Goal: Transaction & Acquisition: Purchase product/service

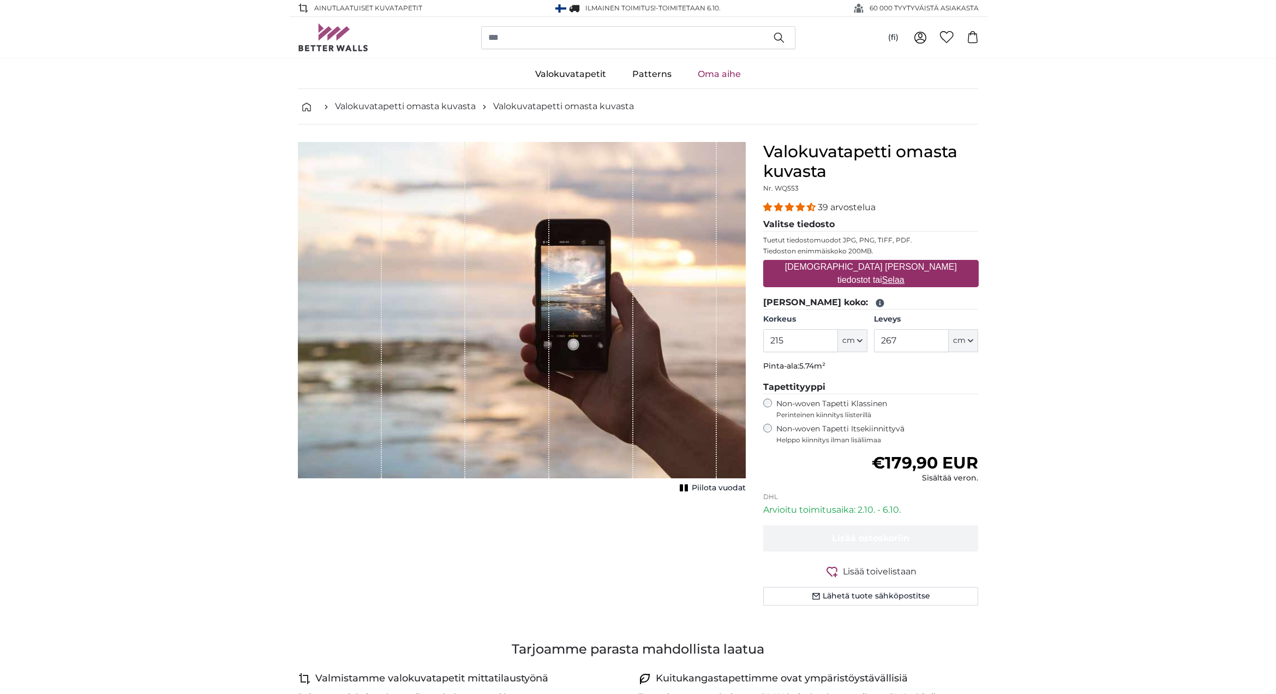
type input "215"
click at [898, 341] on input "267" at bounding box center [911, 340] width 75 height 23
type input "220"
click at [905, 275] on u "Selaa" at bounding box center [893, 279] width 22 height 9
click at [930, 263] on input "[DEMOGRAPHIC_DATA] [PERSON_NAME] tiedostot tai Selaa" at bounding box center [871, 261] width 216 height 3
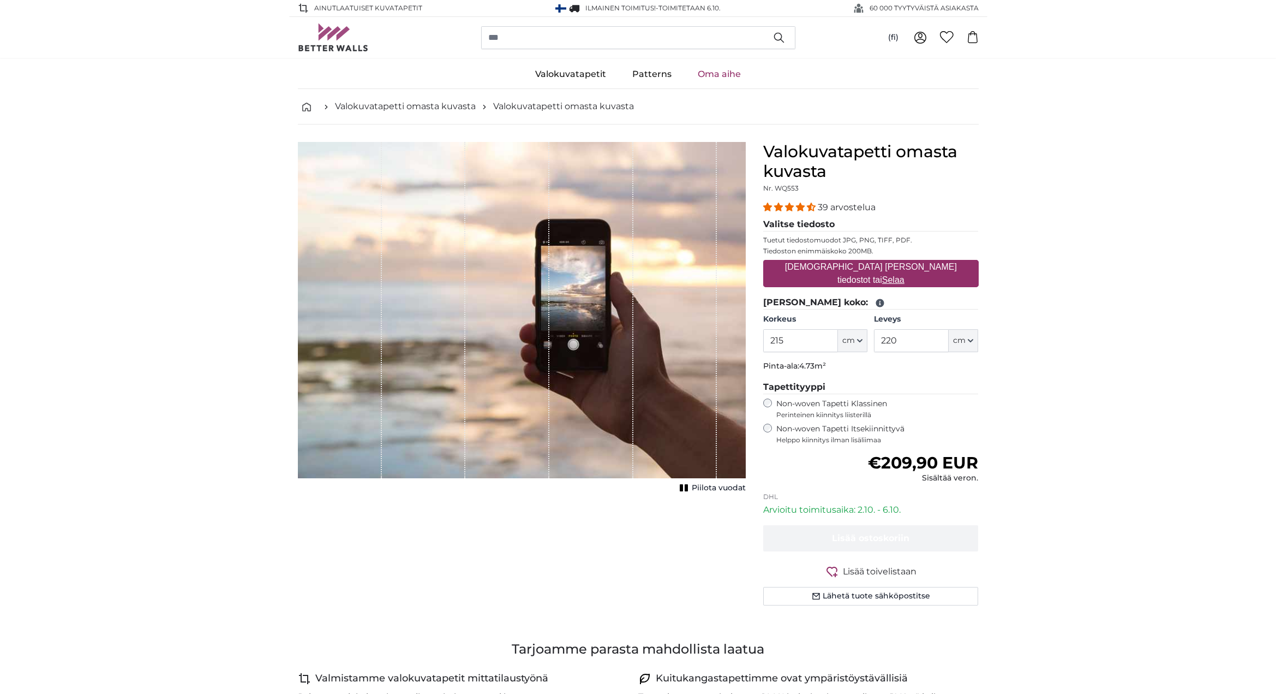
click at [905, 275] on u "Selaa" at bounding box center [893, 279] width 22 height 9
click at [921, 263] on input "[DEMOGRAPHIC_DATA] [PERSON_NAME] tiedostot tai Selaa" at bounding box center [871, 261] width 216 height 3
type input "**********"
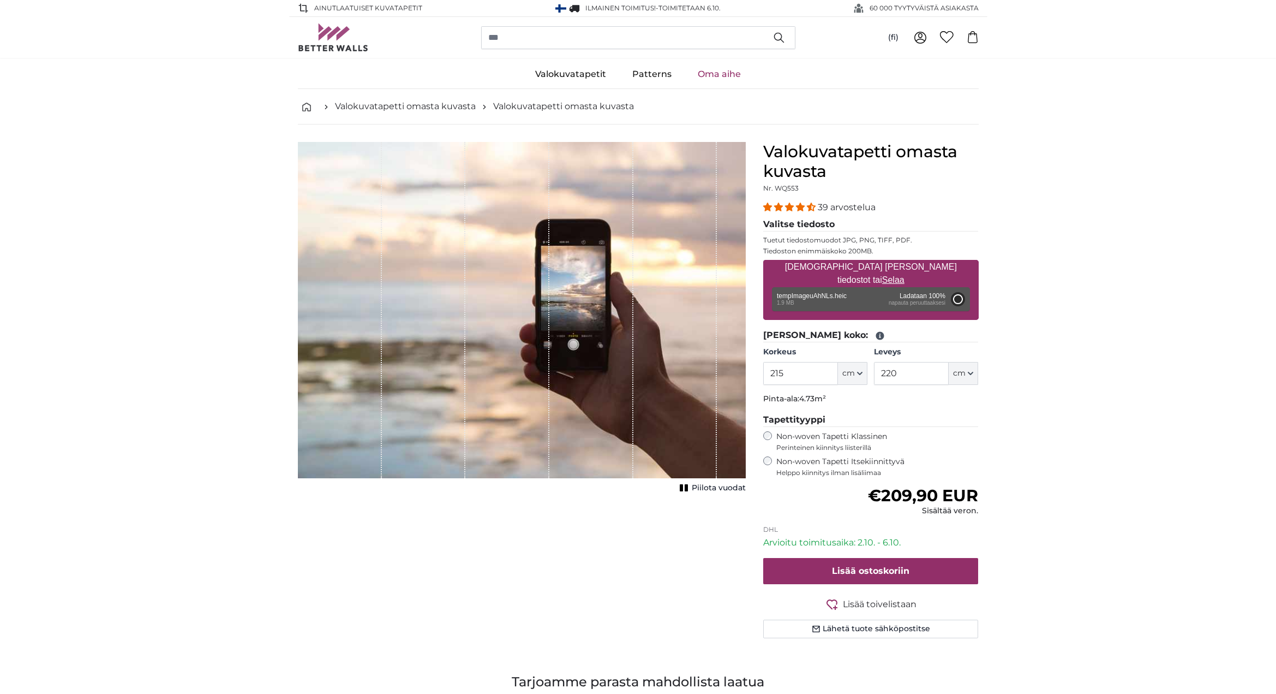
type input "197.3"
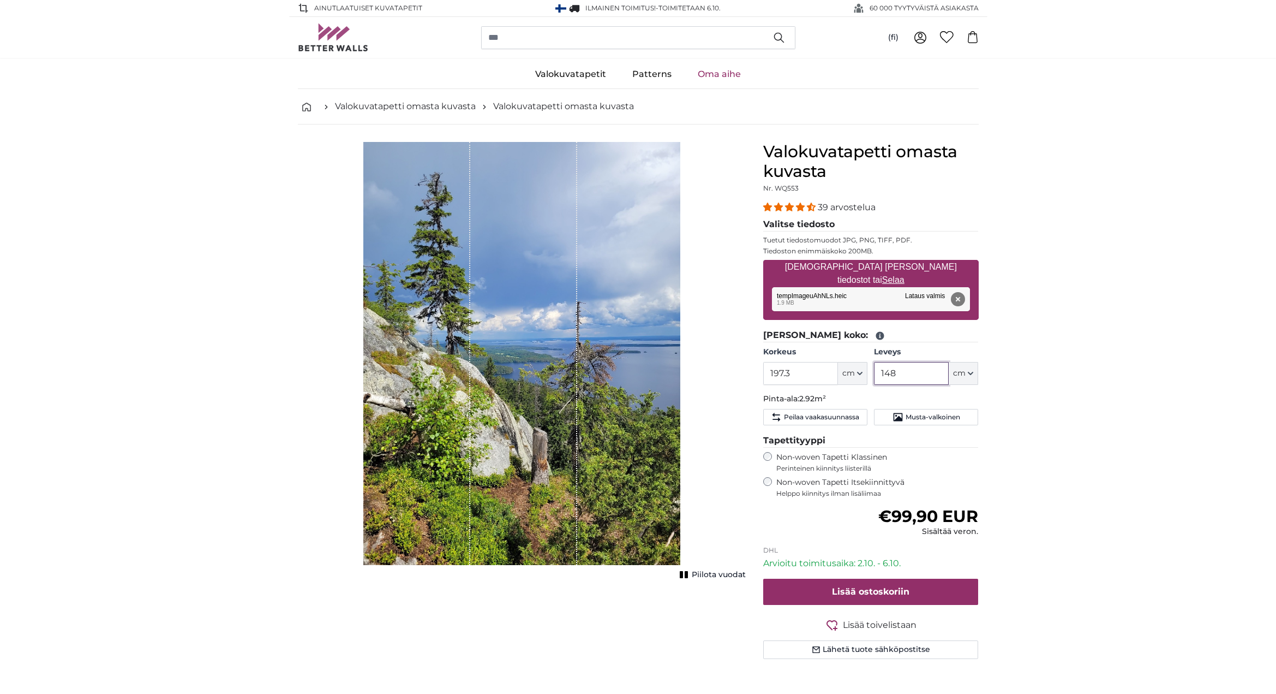
click at [908, 373] on input "148" at bounding box center [911, 373] width 75 height 23
type input "1"
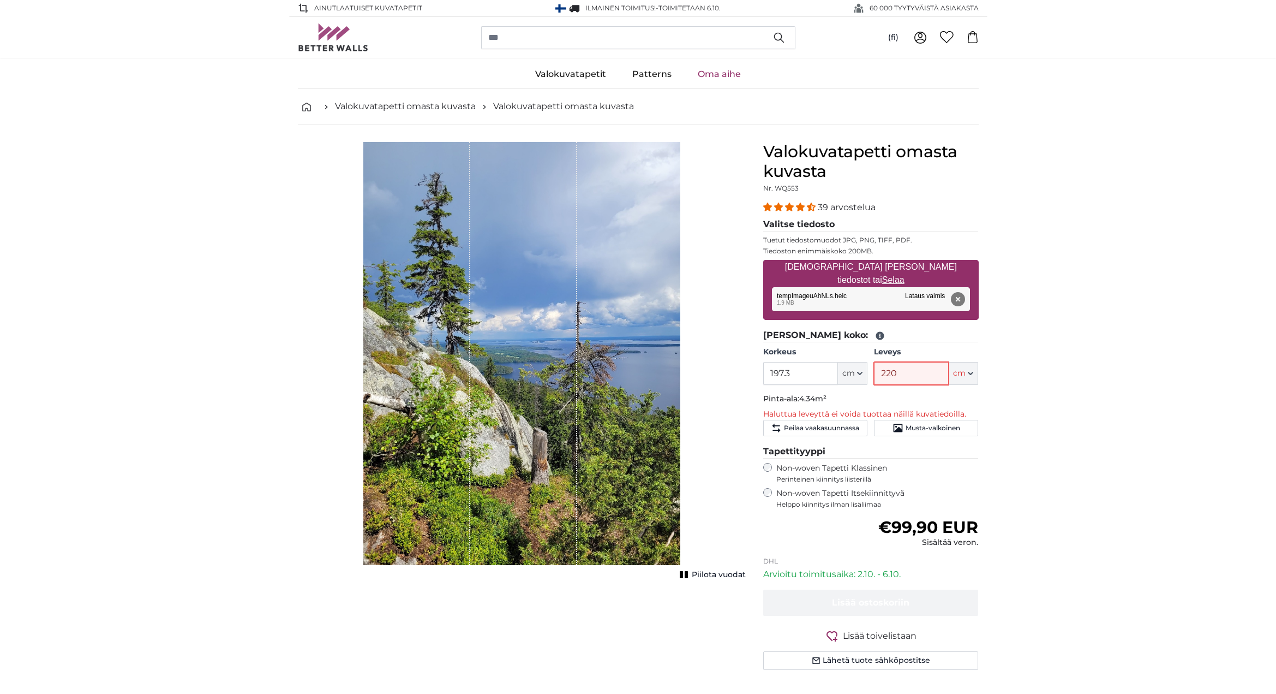
type input "220"
click at [792, 374] on input "197.3" at bounding box center [800, 373] width 75 height 23
type input "1"
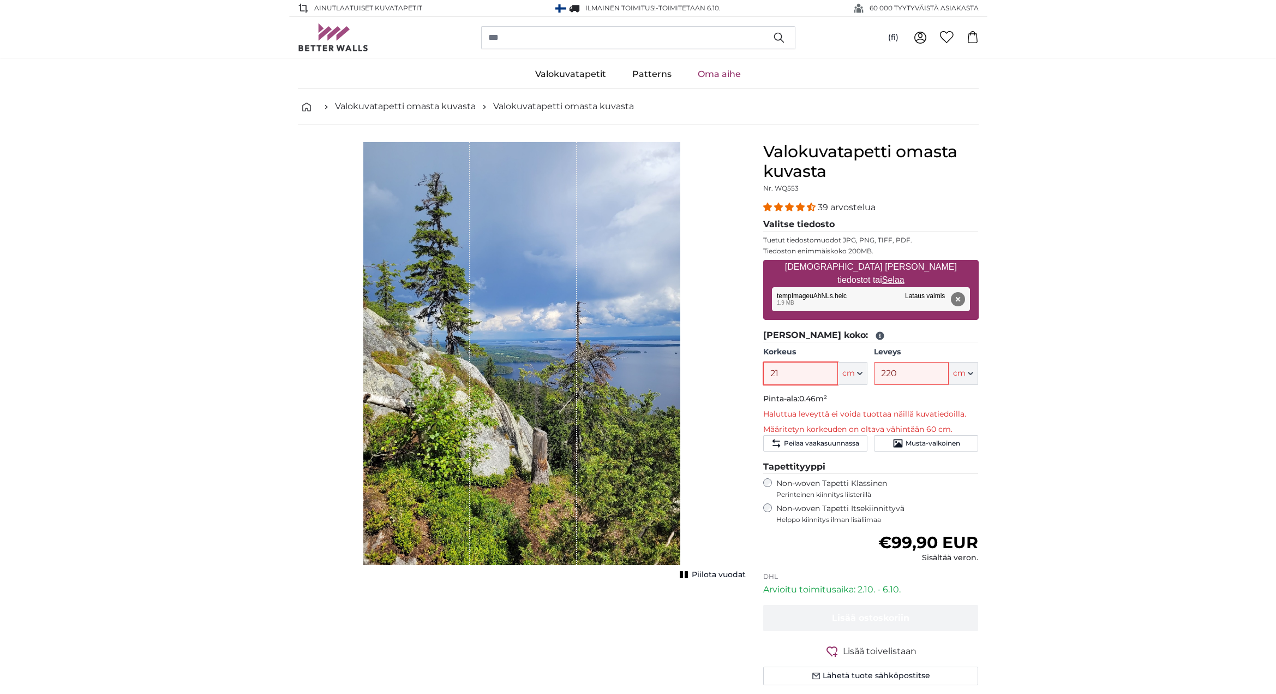
type input "215"
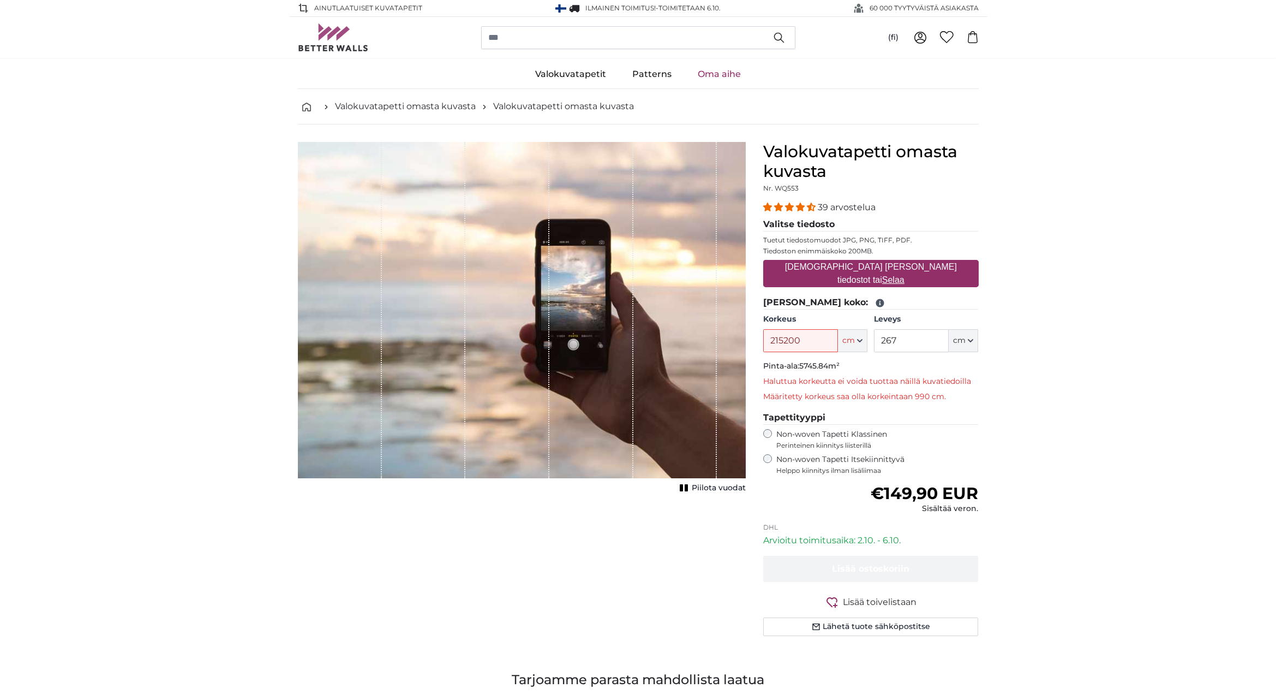
click at [804, 339] on input "215200" at bounding box center [800, 340] width 75 height 23
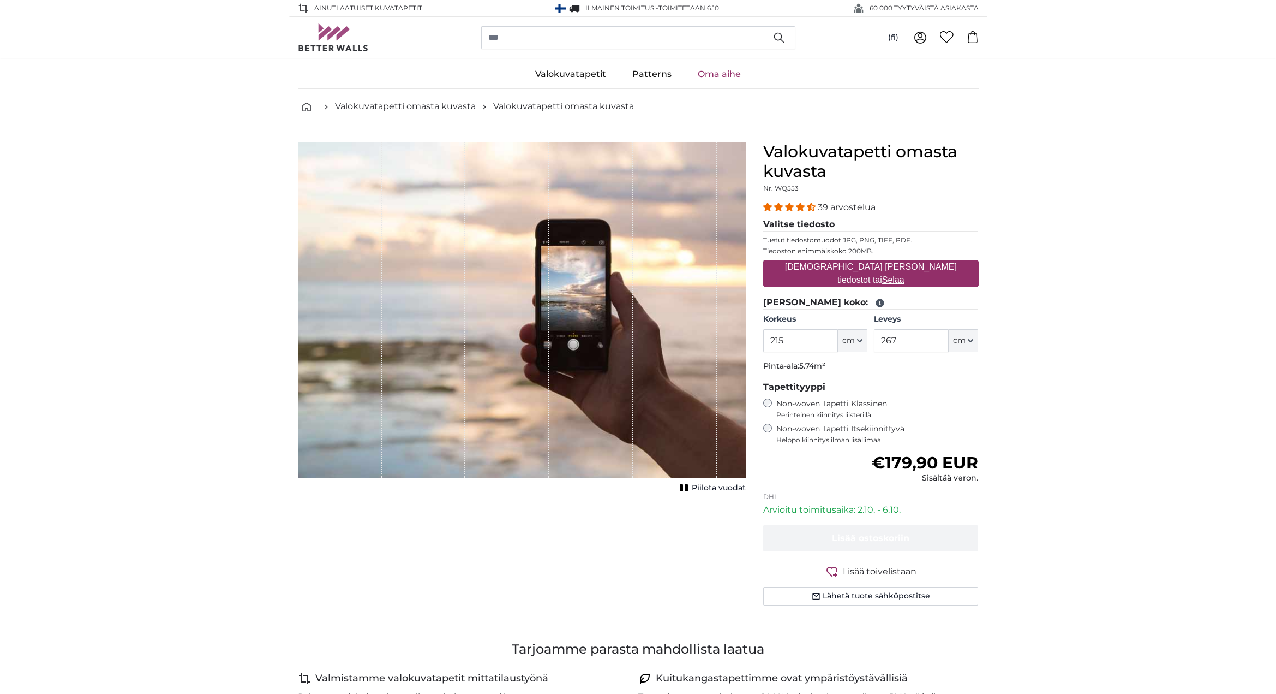
type input "215"
click at [909, 341] on input "267" at bounding box center [911, 340] width 75 height 23
type input "2"
type input "220"
click at [905, 275] on u "Selaa" at bounding box center [893, 279] width 22 height 9
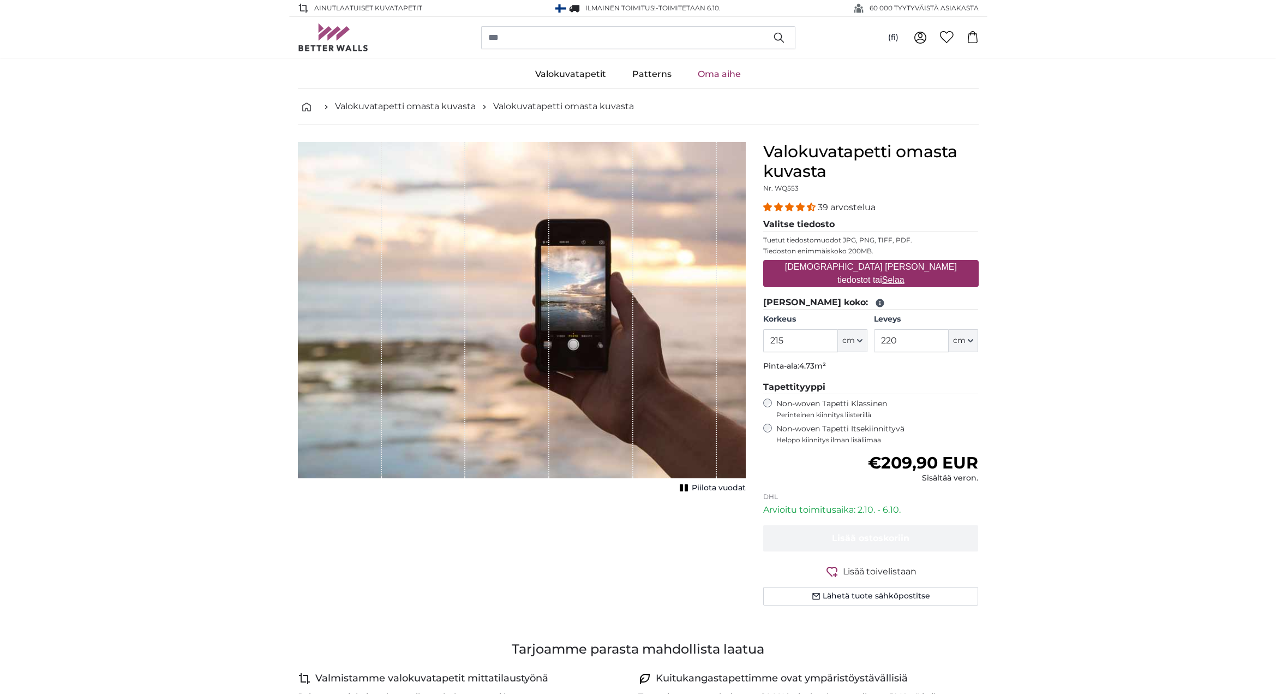
click at [928, 263] on input "[DEMOGRAPHIC_DATA] [PERSON_NAME] tiedostot tai Selaa" at bounding box center [871, 261] width 216 height 3
type input "**********"
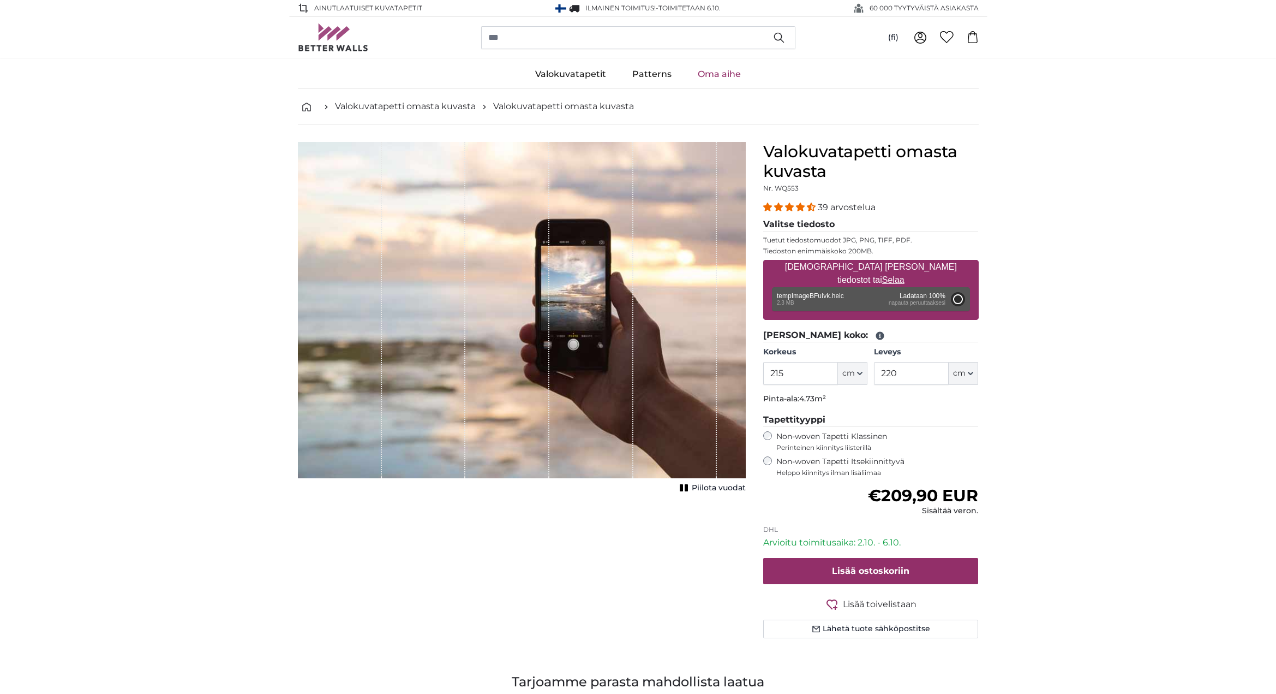
type input "200"
type input "266"
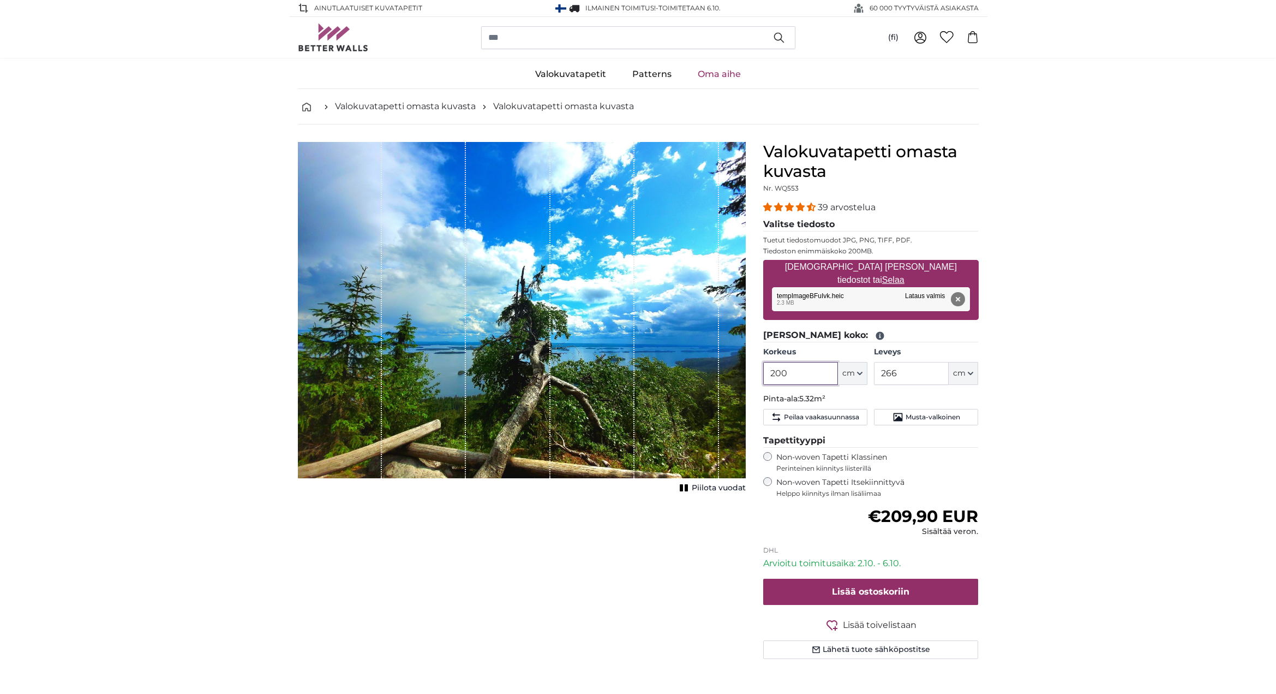
click at [788, 373] on input "200" at bounding box center [800, 373] width 75 height 23
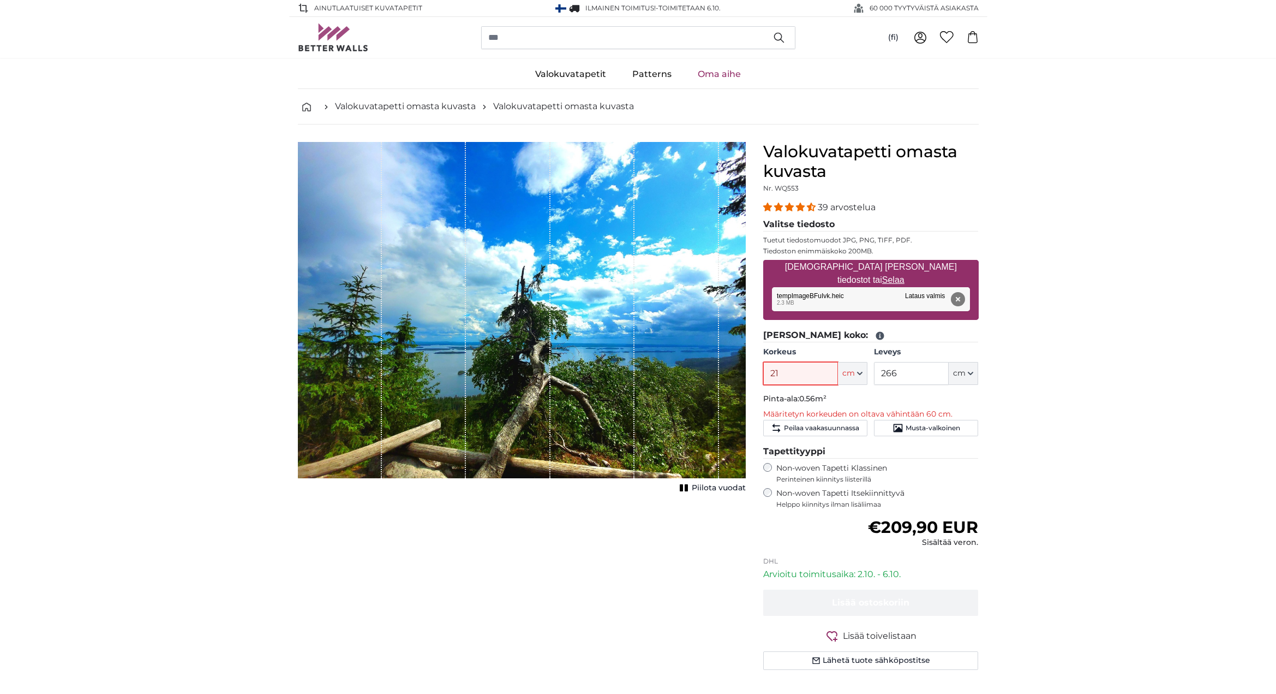
type input "215"
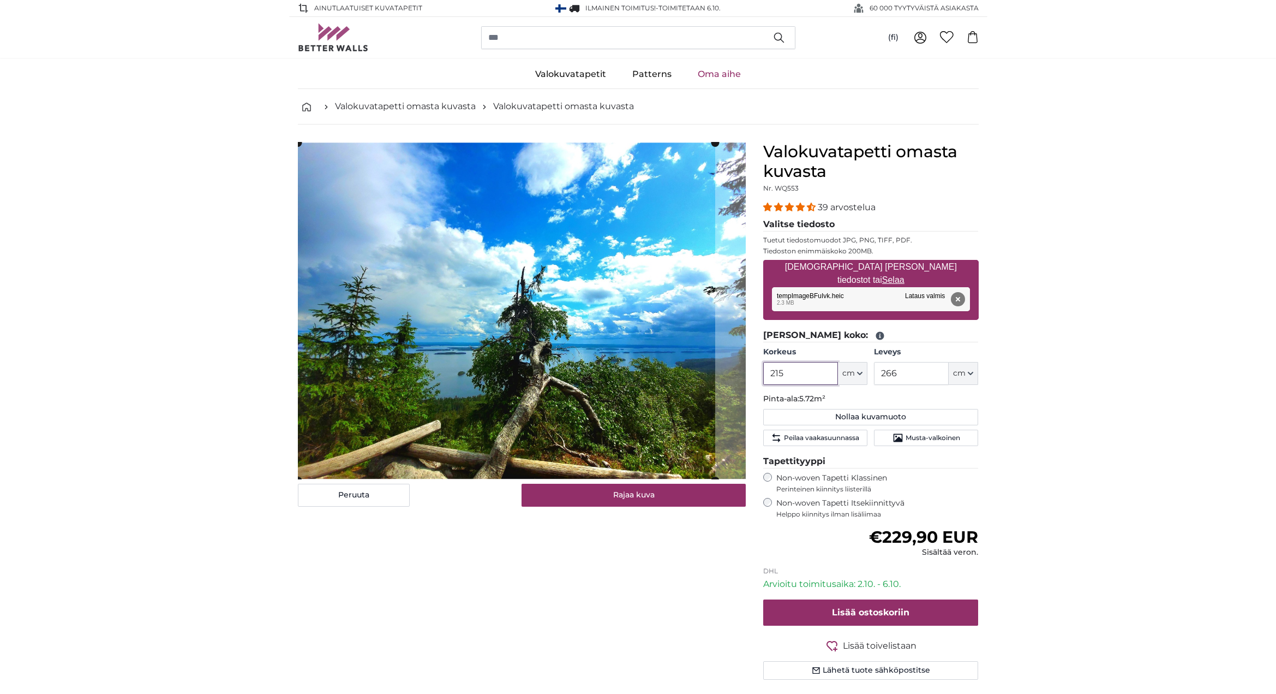
click at [309, 195] on cropper-handle at bounding box center [506, 310] width 417 height 337
click at [957, 299] on button "Poista" at bounding box center [958, 299] width 14 height 14
type input "200"
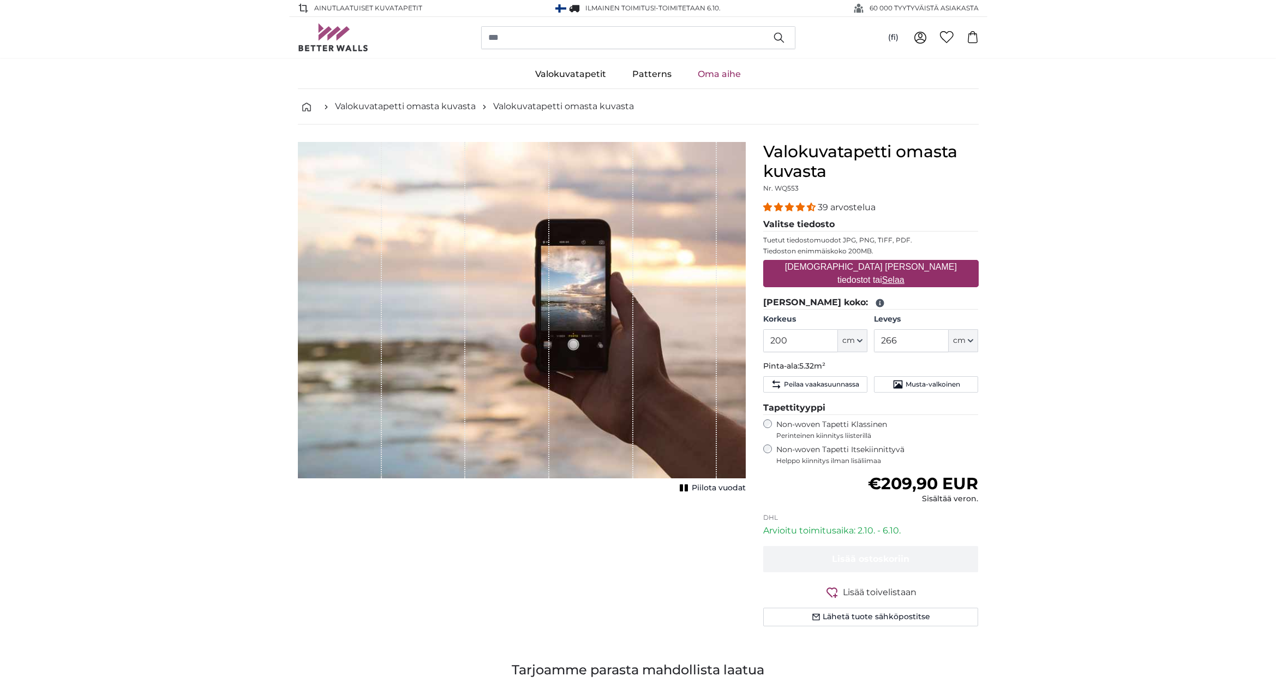
click at [905, 275] on u "Selaa" at bounding box center [893, 279] width 22 height 9
click at [928, 263] on input "[DEMOGRAPHIC_DATA] [PERSON_NAME] tiedostot tai Selaa" at bounding box center [871, 261] width 216 height 3
click at [887, 275] on label "[DEMOGRAPHIC_DATA] [PERSON_NAME] tiedostot tai Selaa" at bounding box center [871, 273] width 216 height 35
click at [887, 263] on input "[DEMOGRAPHIC_DATA] [PERSON_NAME] tiedostot tai Selaa" at bounding box center [871, 261] width 216 height 3
